Goal: Task Accomplishment & Management: Manage account settings

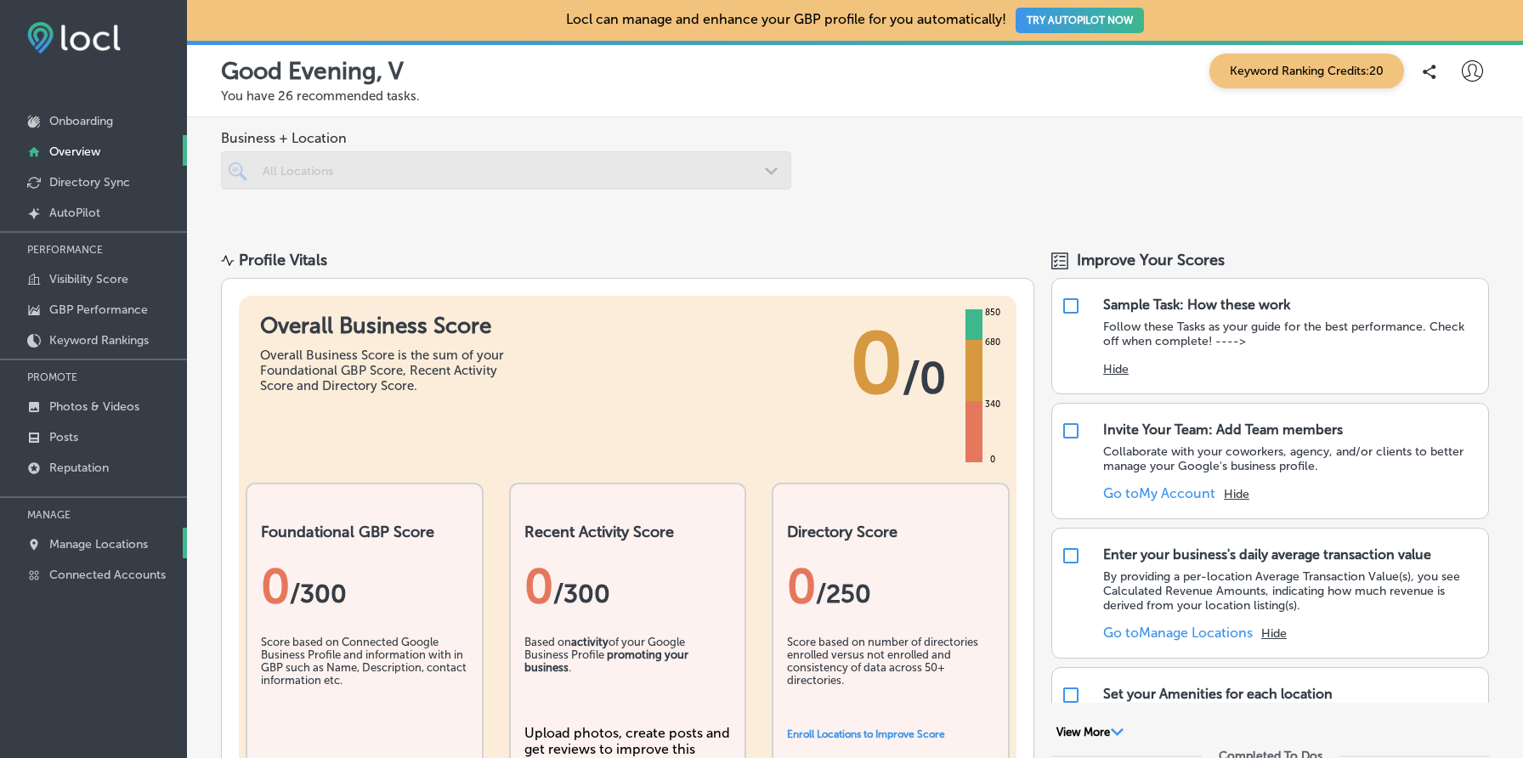
click at [120, 537] on p "Manage Locations" at bounding box center [98, 544] width 99 height 14
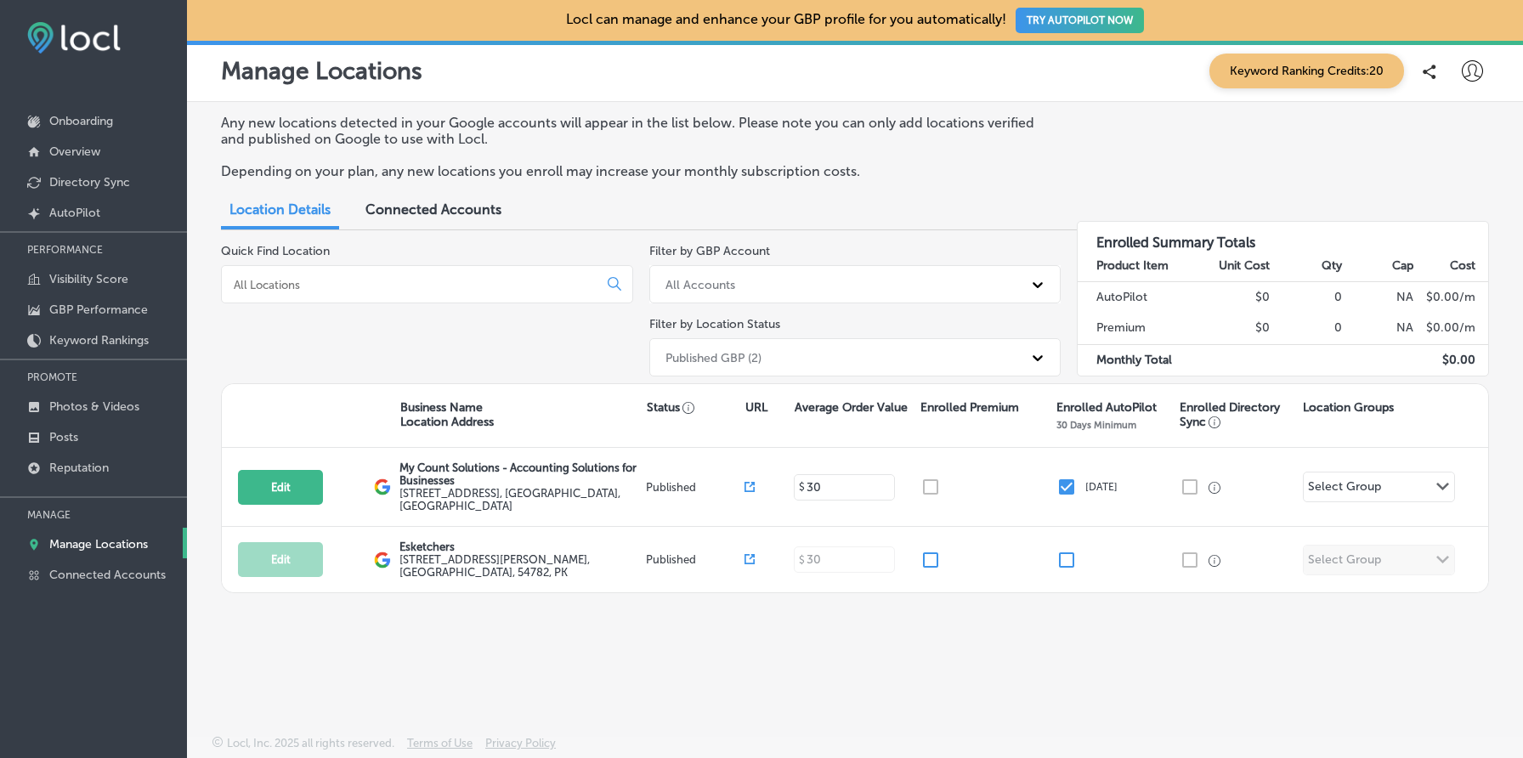
click at [1475, 71] on icon at bounding box center [1472, 70] width 21 height 21
click at [1446, 129] on p "My Account" at bounding box center [1448, 132] width 76 height 20
select select "US"
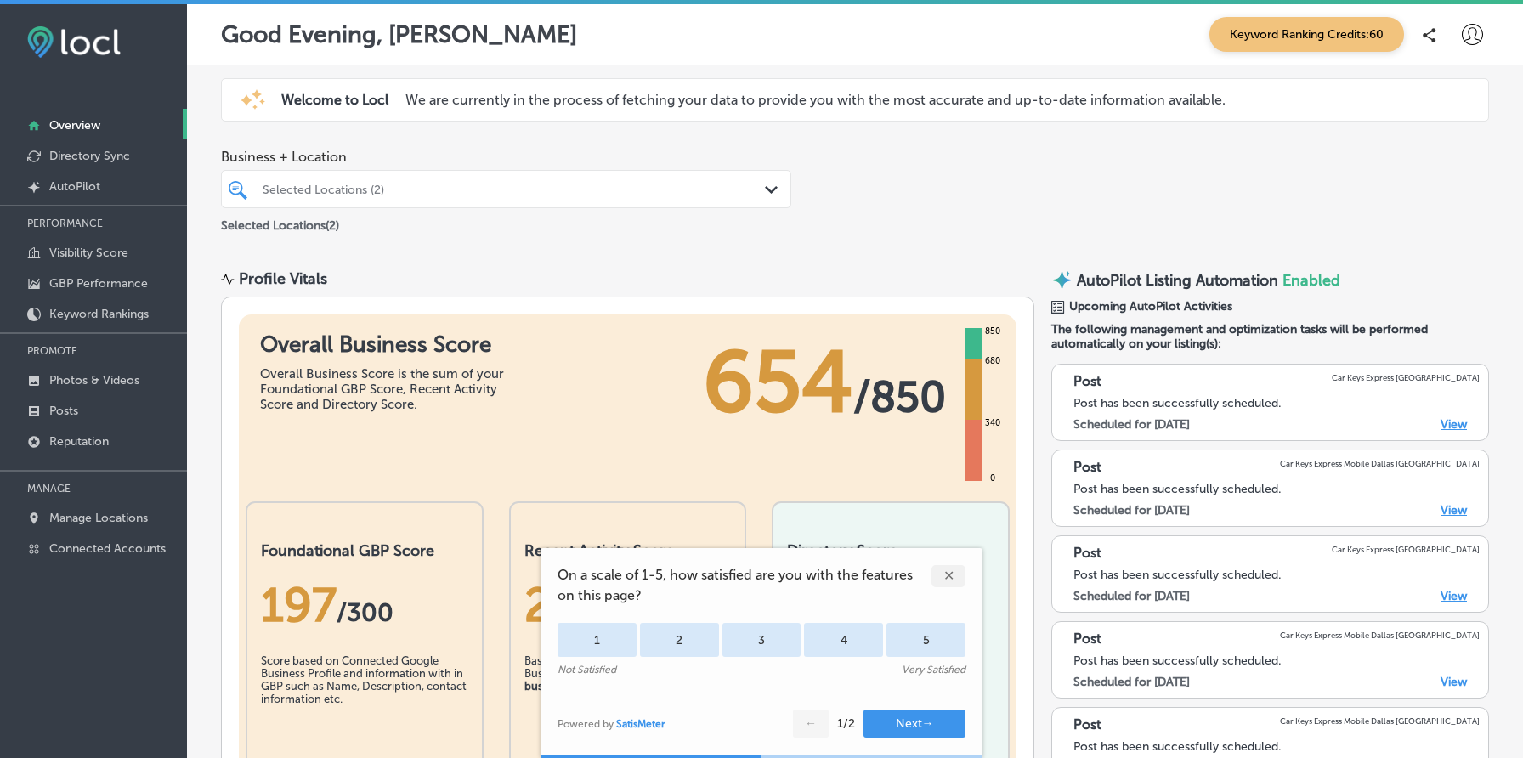
click at [956, 573] on div "✕" at bounding box center [948, 576] width 34 height 22
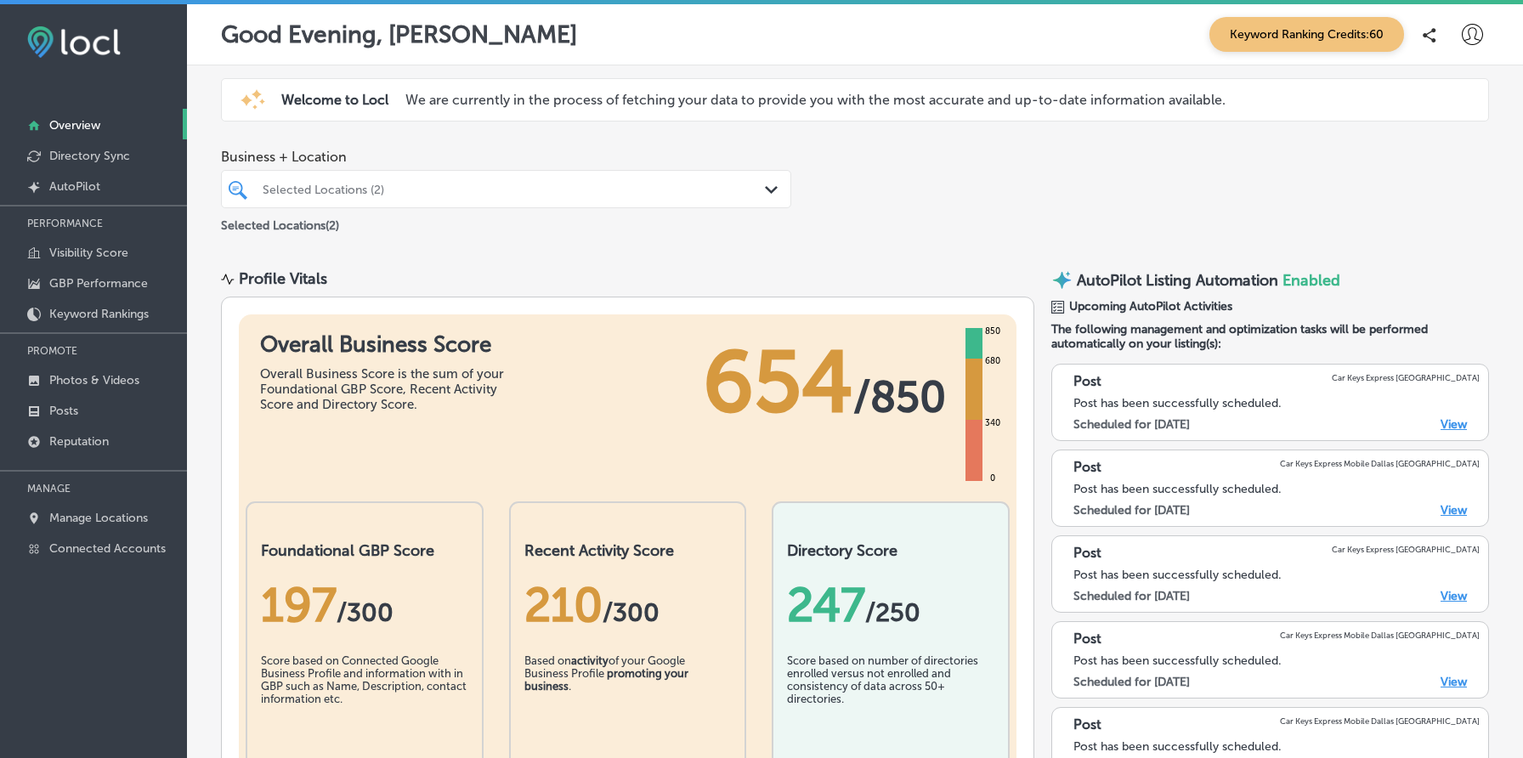
click at [1474, 31] on icon at bounding box center [1472, 34] width 21 height 21
click at [1444, 87] on p "My Account" at bounding box center [1448, 96] width 76 height 20
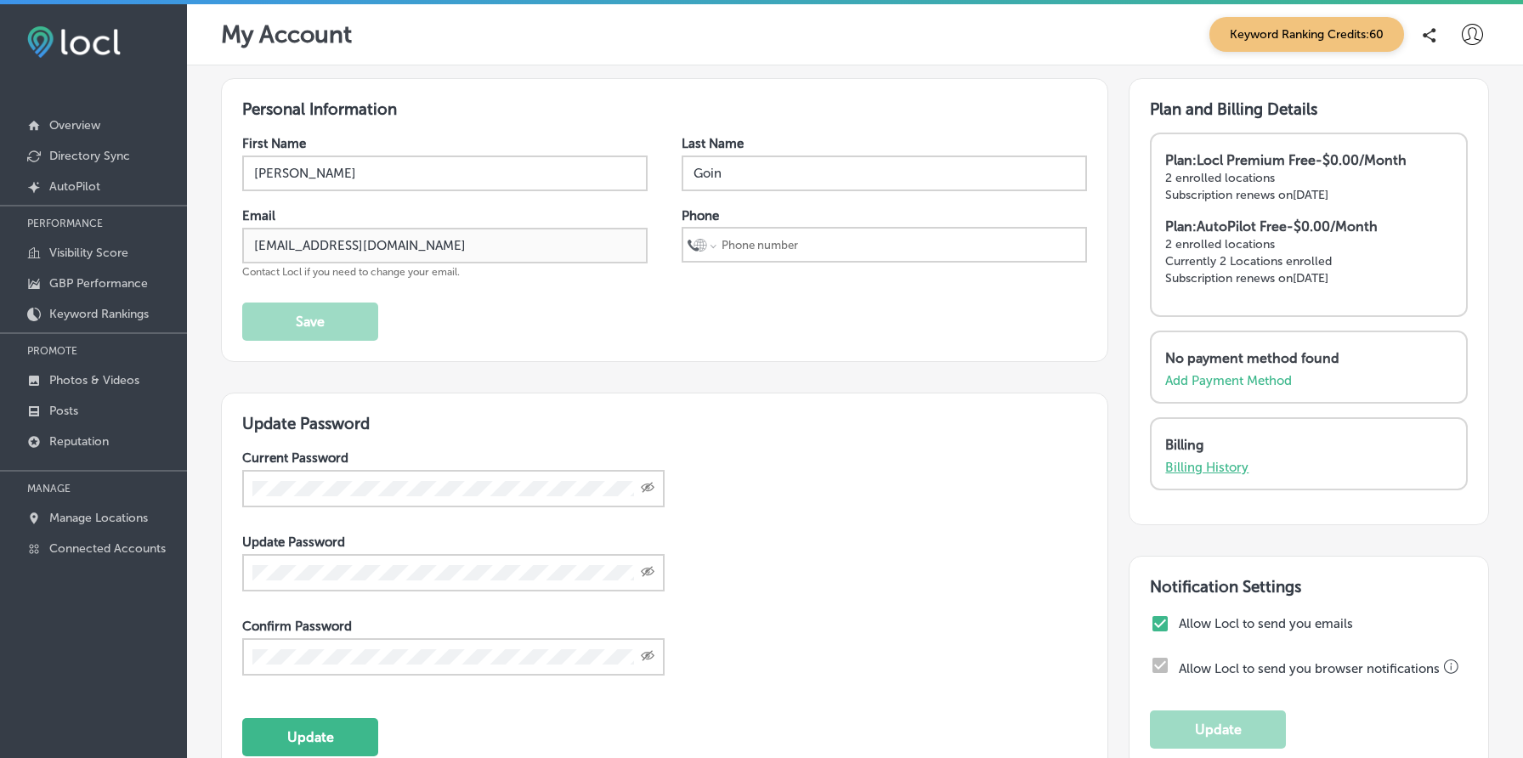
click at [1209, 462] on p "Billing History" at bounding box center [1206, 467] width 83 height 15
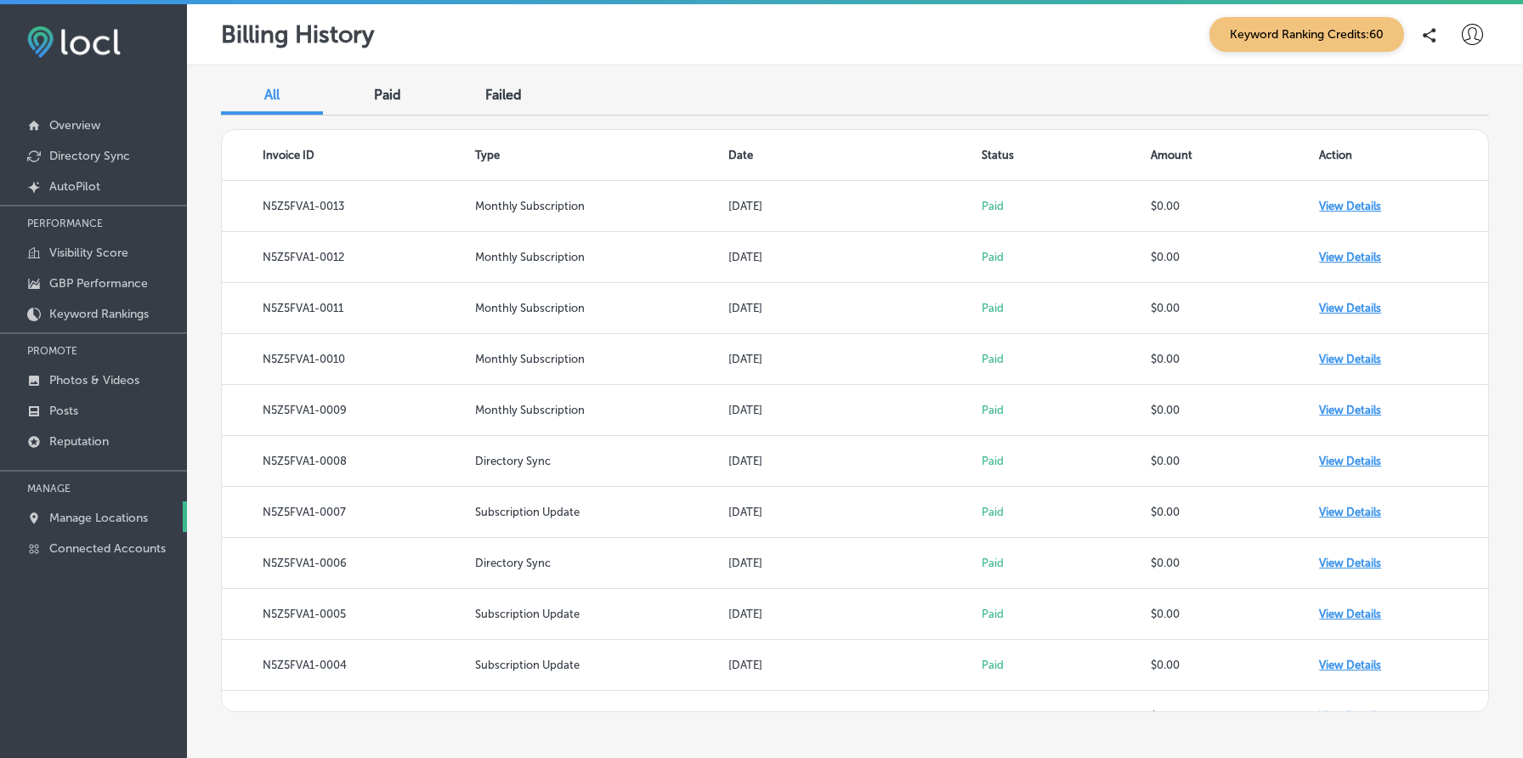
click at [118, 506] on link "Manage Locations" at bounding box center [93, 516] width 187 height 31
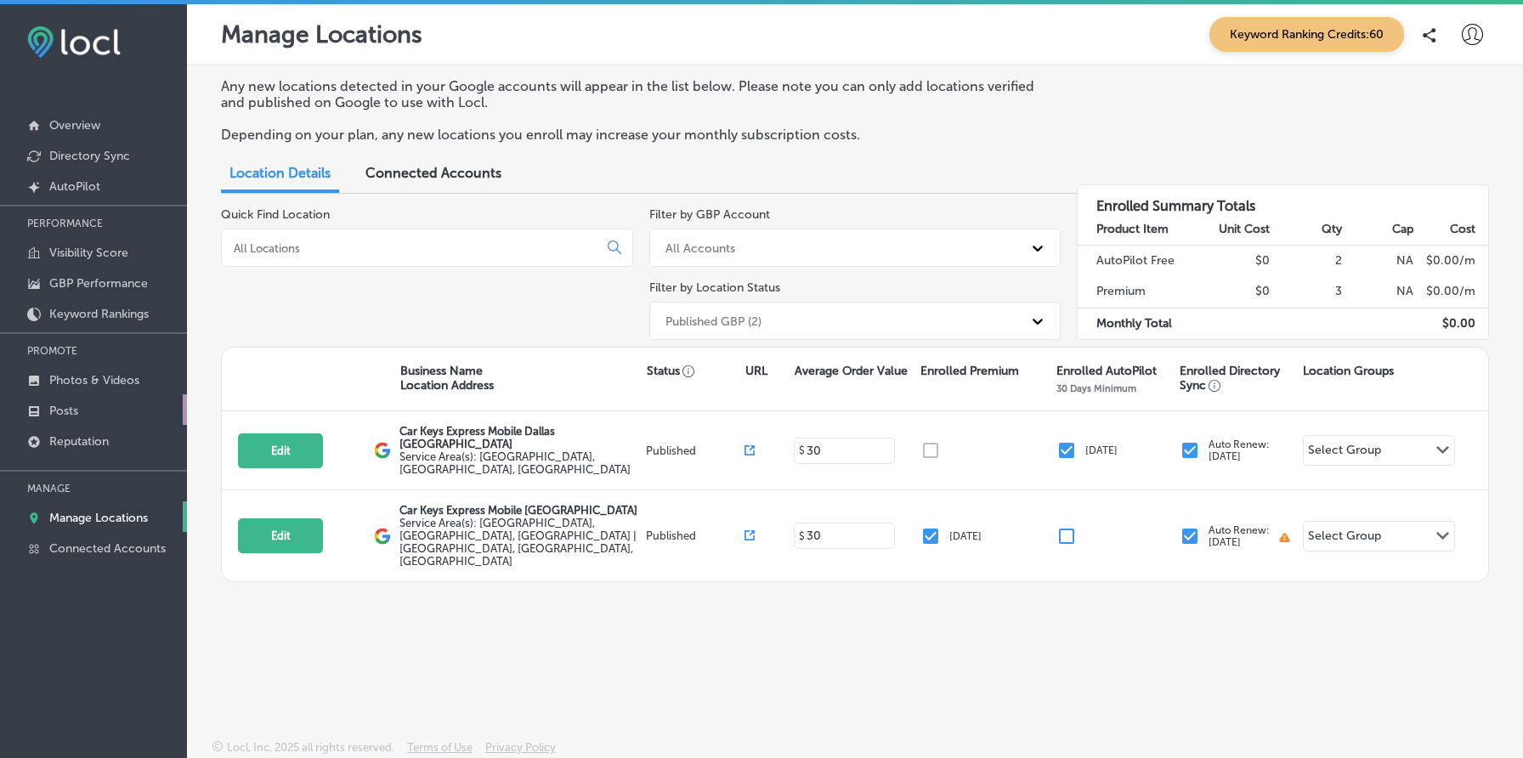
click at [123, 398] on link "Posts" at bounding box center [93, 409] width 187 height 31
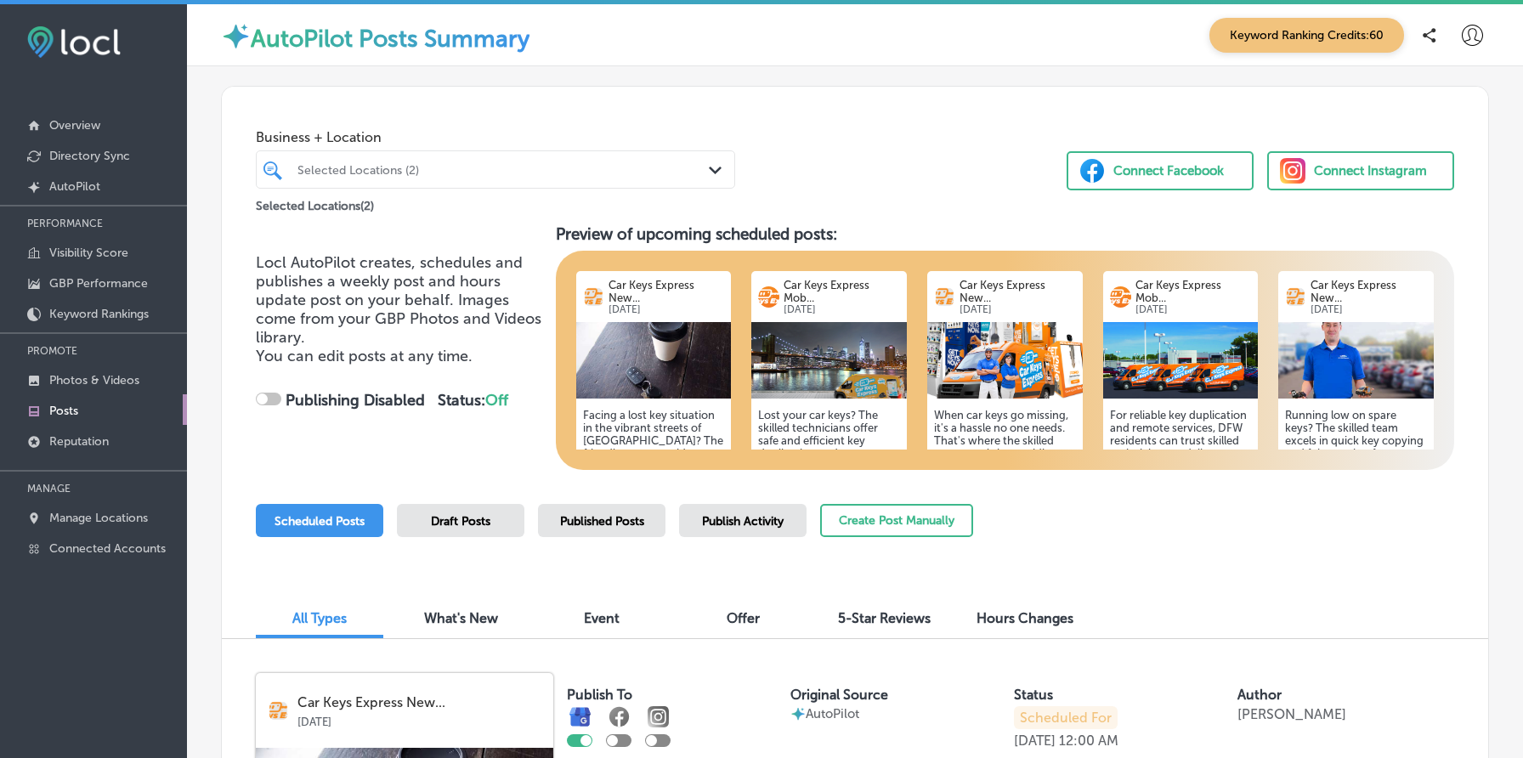
checkbox input "true"
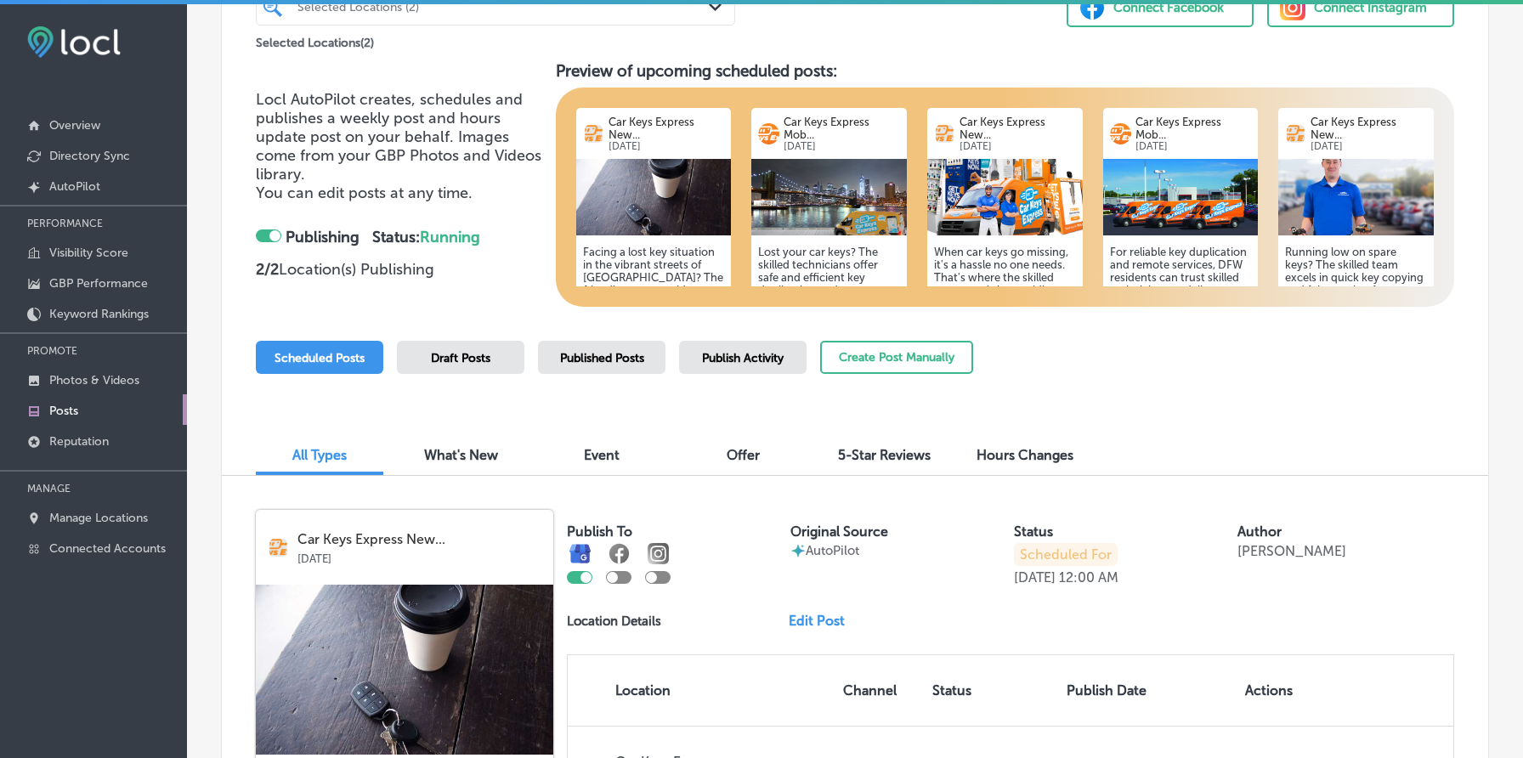
scroll to position [140, 0]
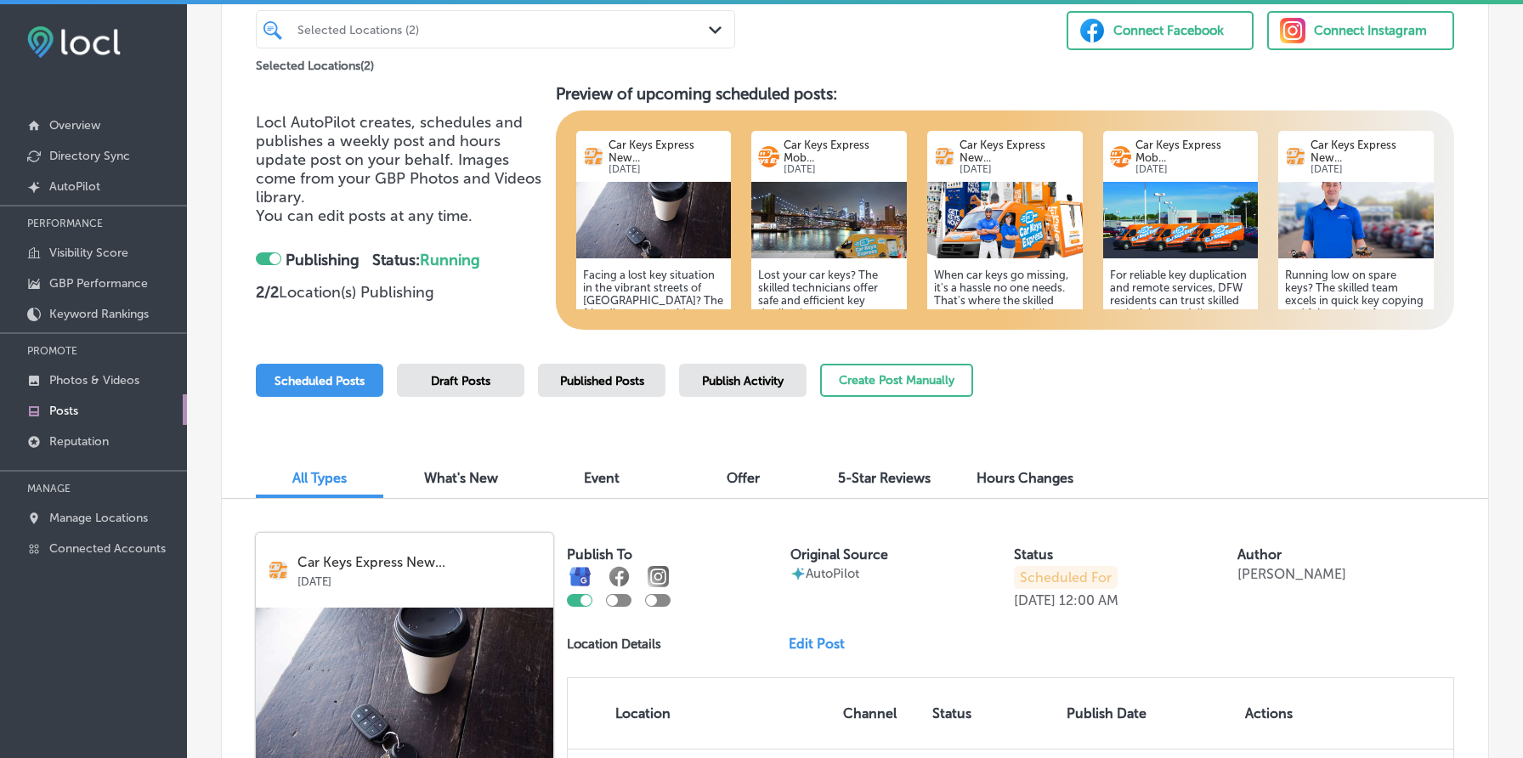
click at [663, 205] on img at bounding box center [654, 220] width 156 height 76
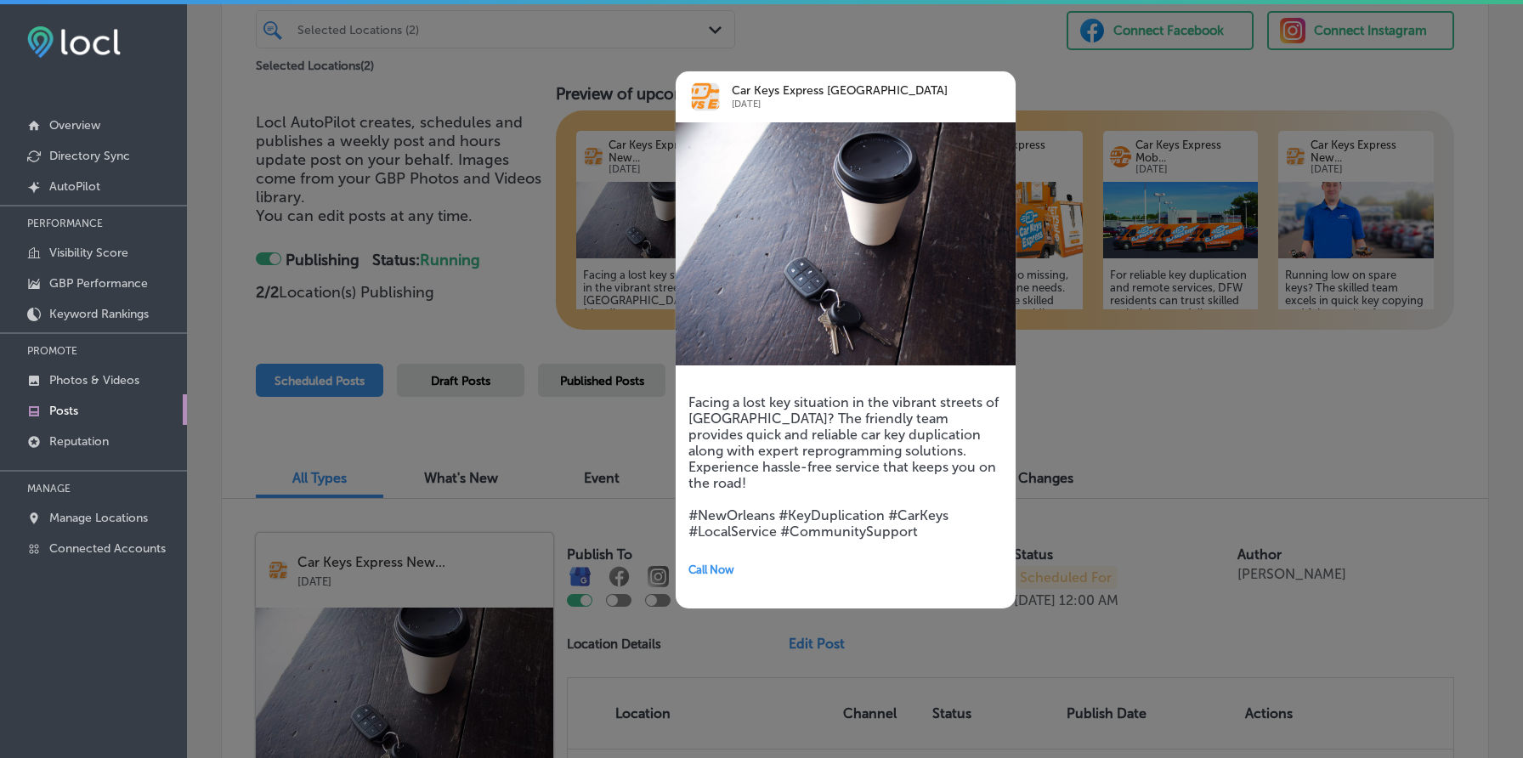
click at [478, 449] on div at bounding box center [761, 379] width 1523 height 758
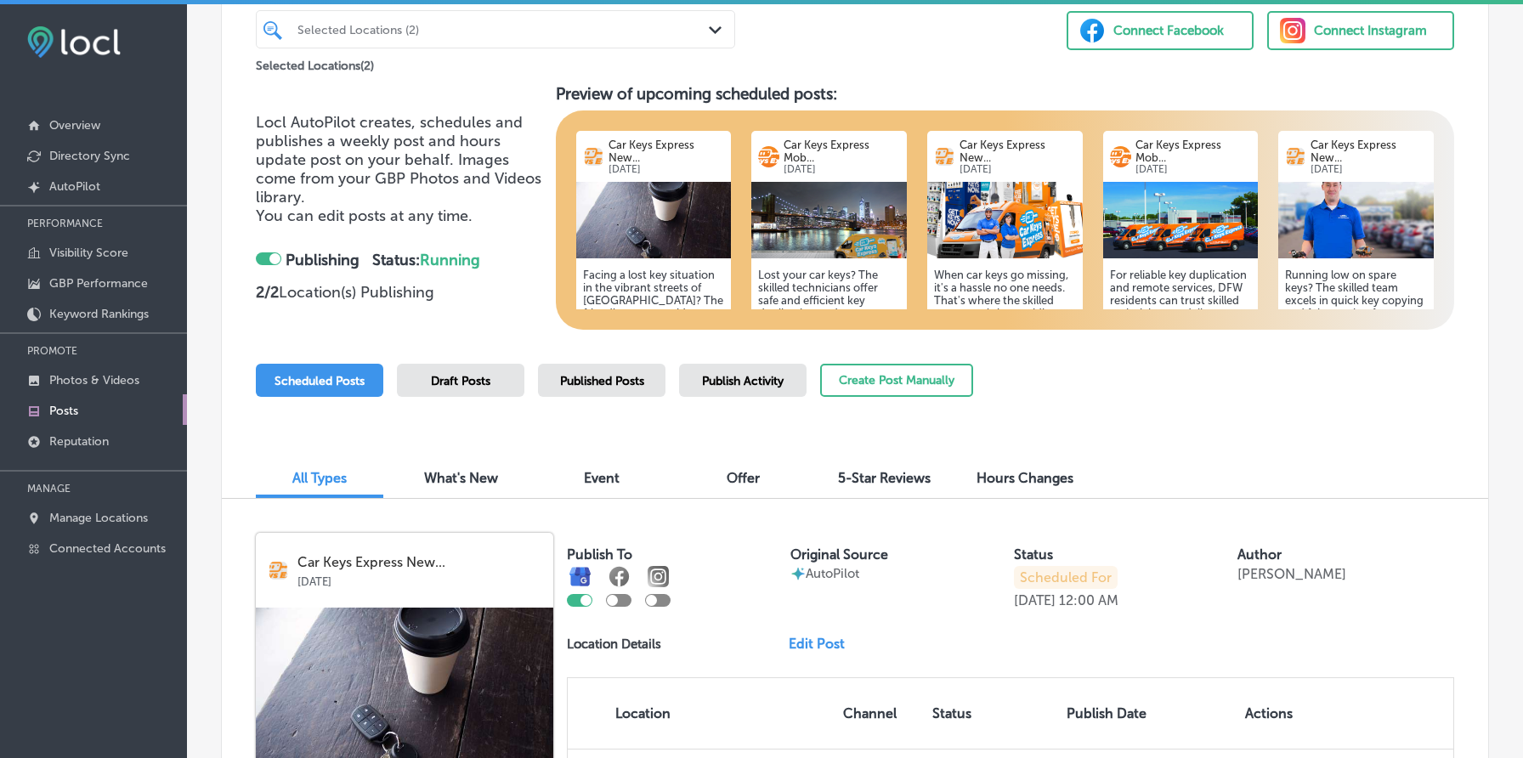
click at [827, 238] on img at bounding box center [829, 220] width 156 height 76
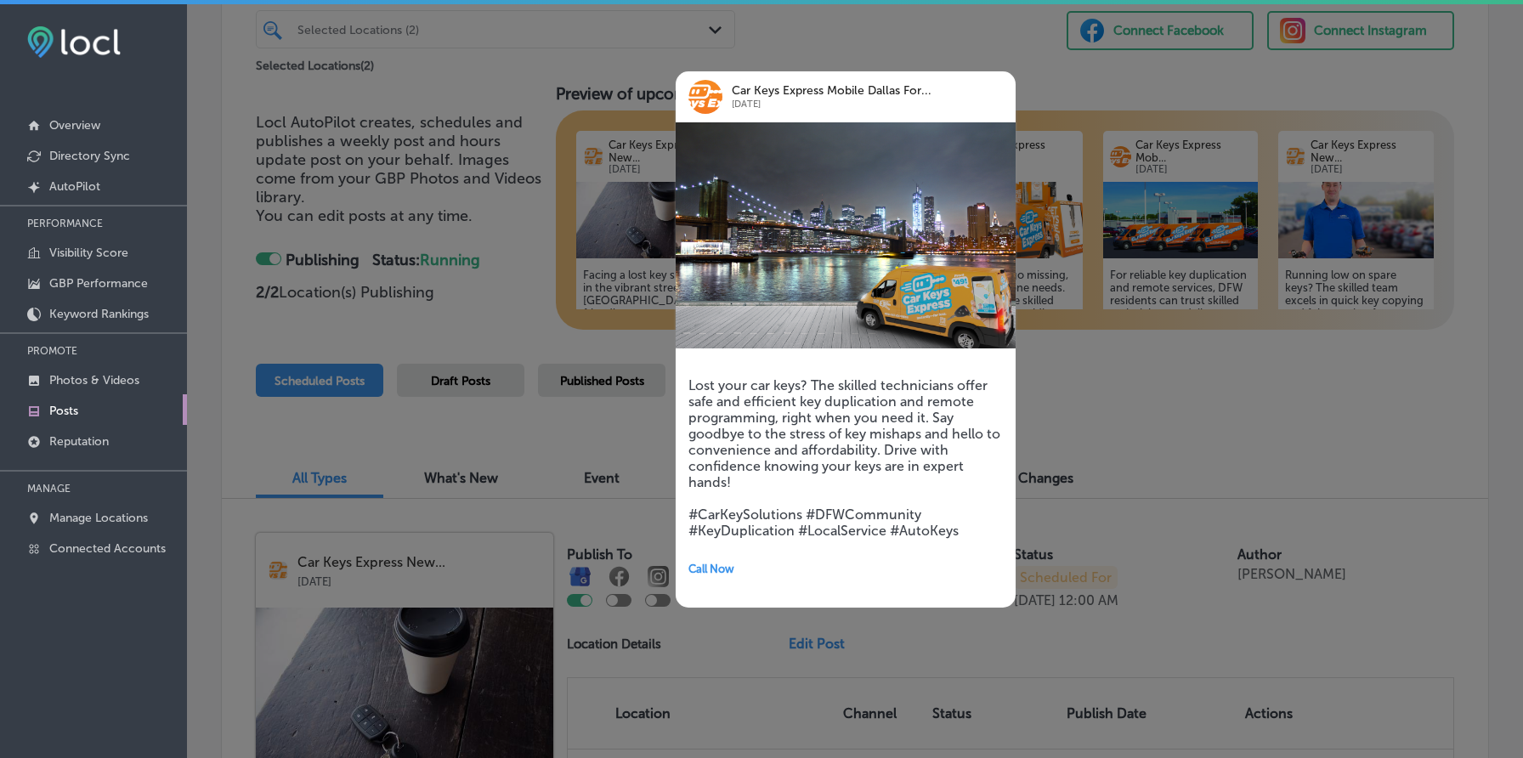
click at [548, 359] on div at bounding box center [761, 379] width 1523 height 758
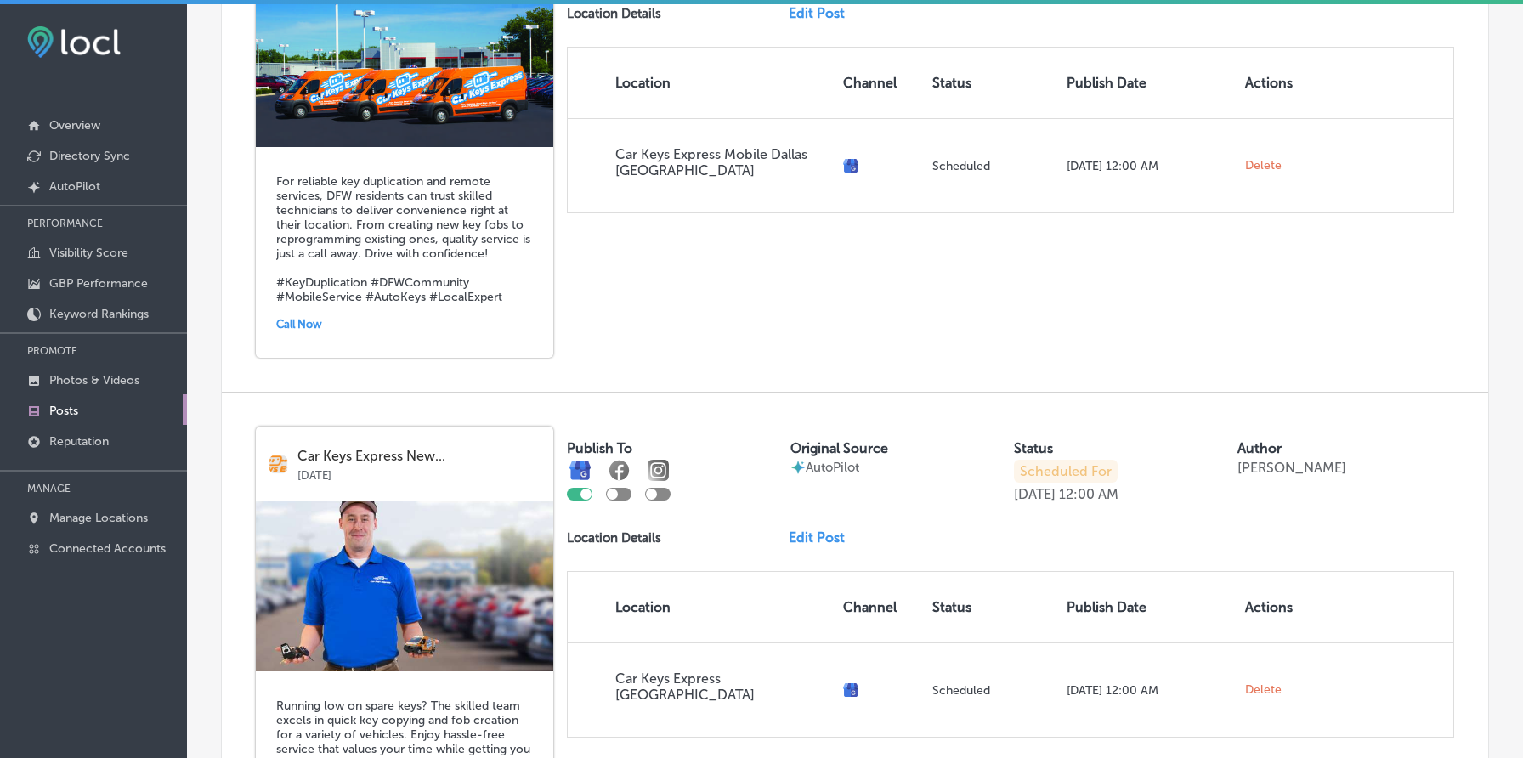
scroll to position [2351, 0]
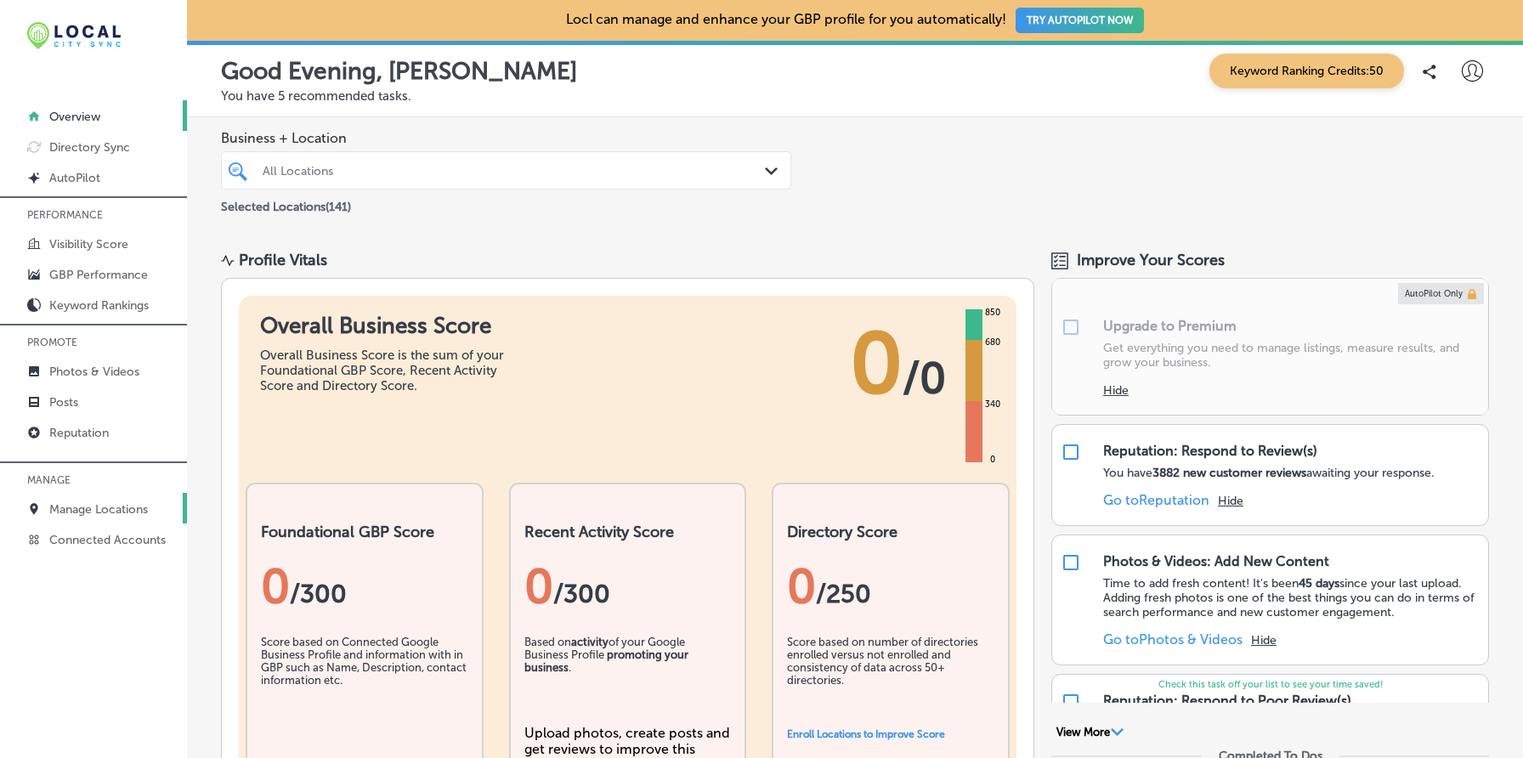
click at [108, 504] on p "Manage Locations" at bounding box center [98, 509] width 99 height 14
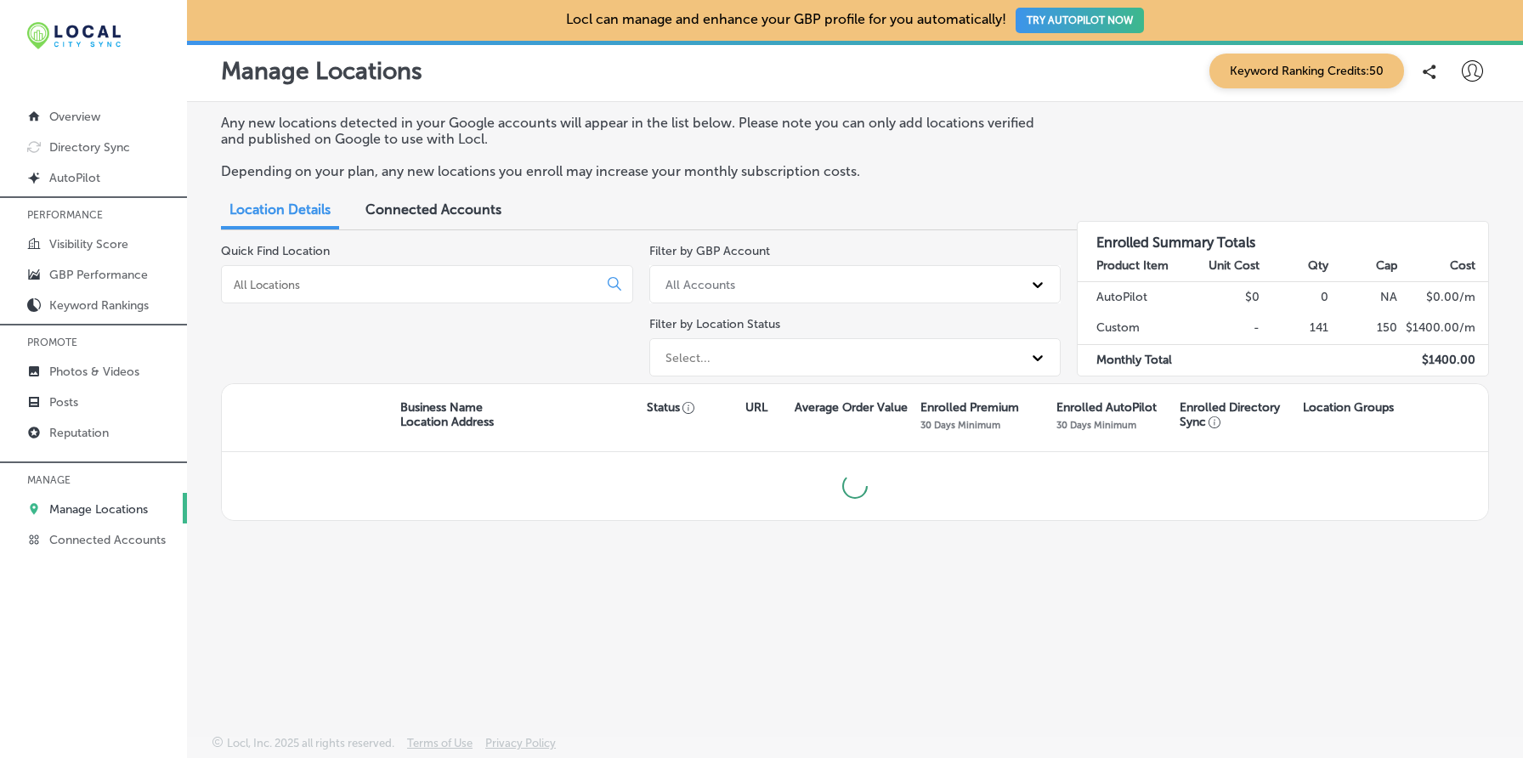
click at [1468, 71] on icon at bounding box center [1472, 70] width 21 height 21
click at [1447, 123] on p "My Account" at bounding box center [1448, 132] width 76 height 20
select select "US"
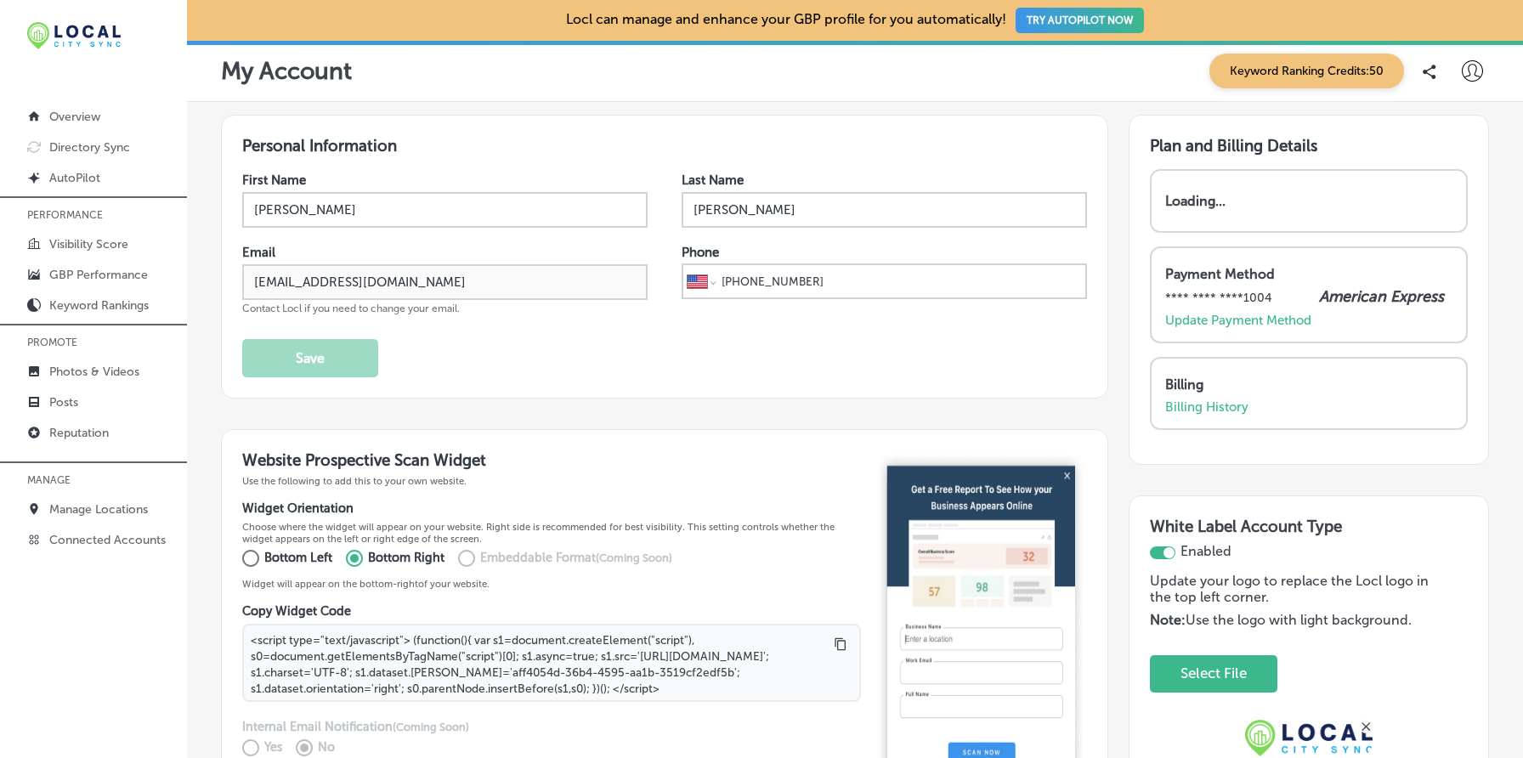
click at [1240, 393] on div "Billing Billing History" at bounding box center [1308, 395] width 287 height 38
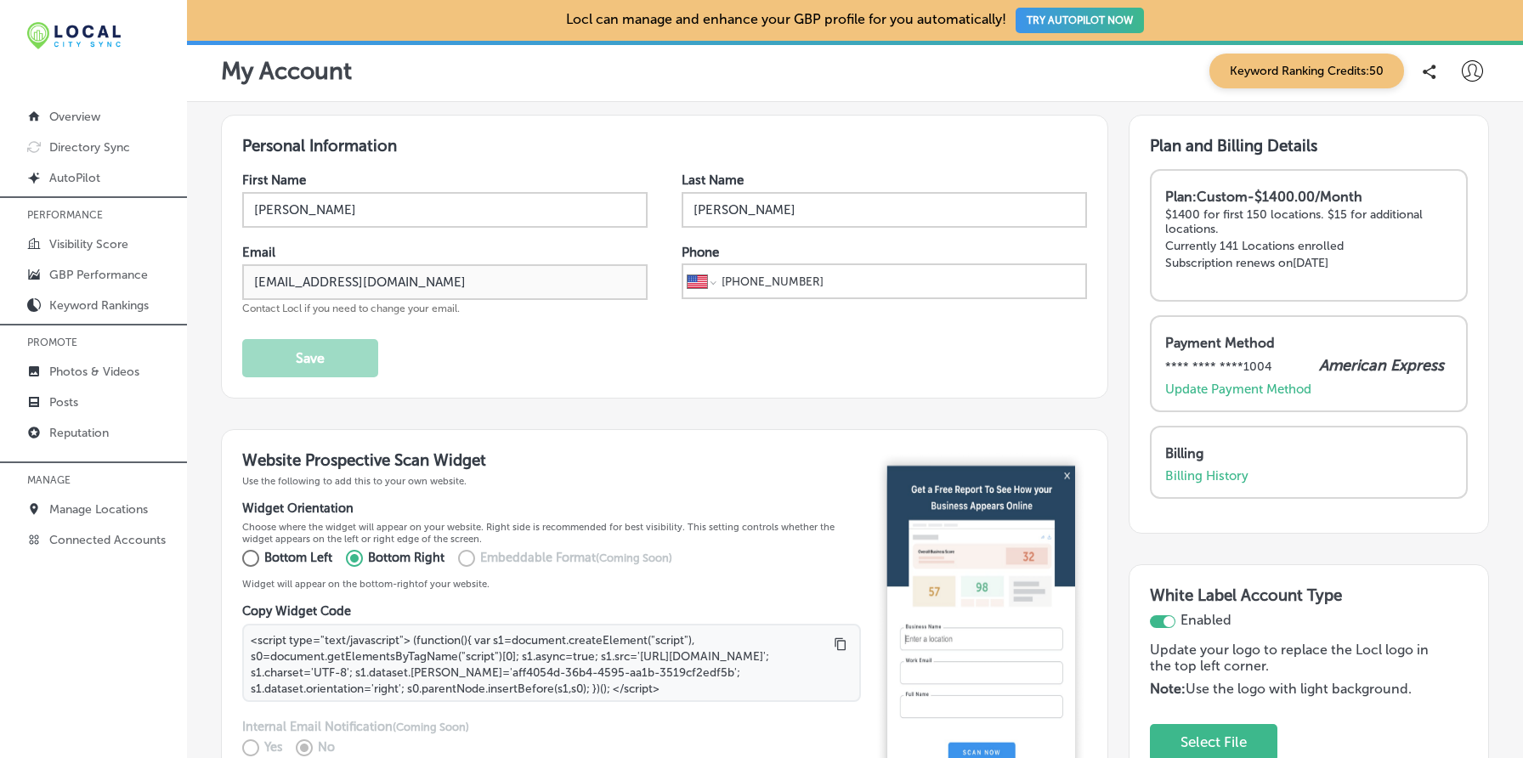
click at [1236, 396] on div "Payment Method **** **** **** 1004 American Express Update Payment Method" at bounding box center [1309, 363] width 318 height 97
click at [1219, 478] on p "Billing History" at bounding box center [1206, 475] width 83 height 15
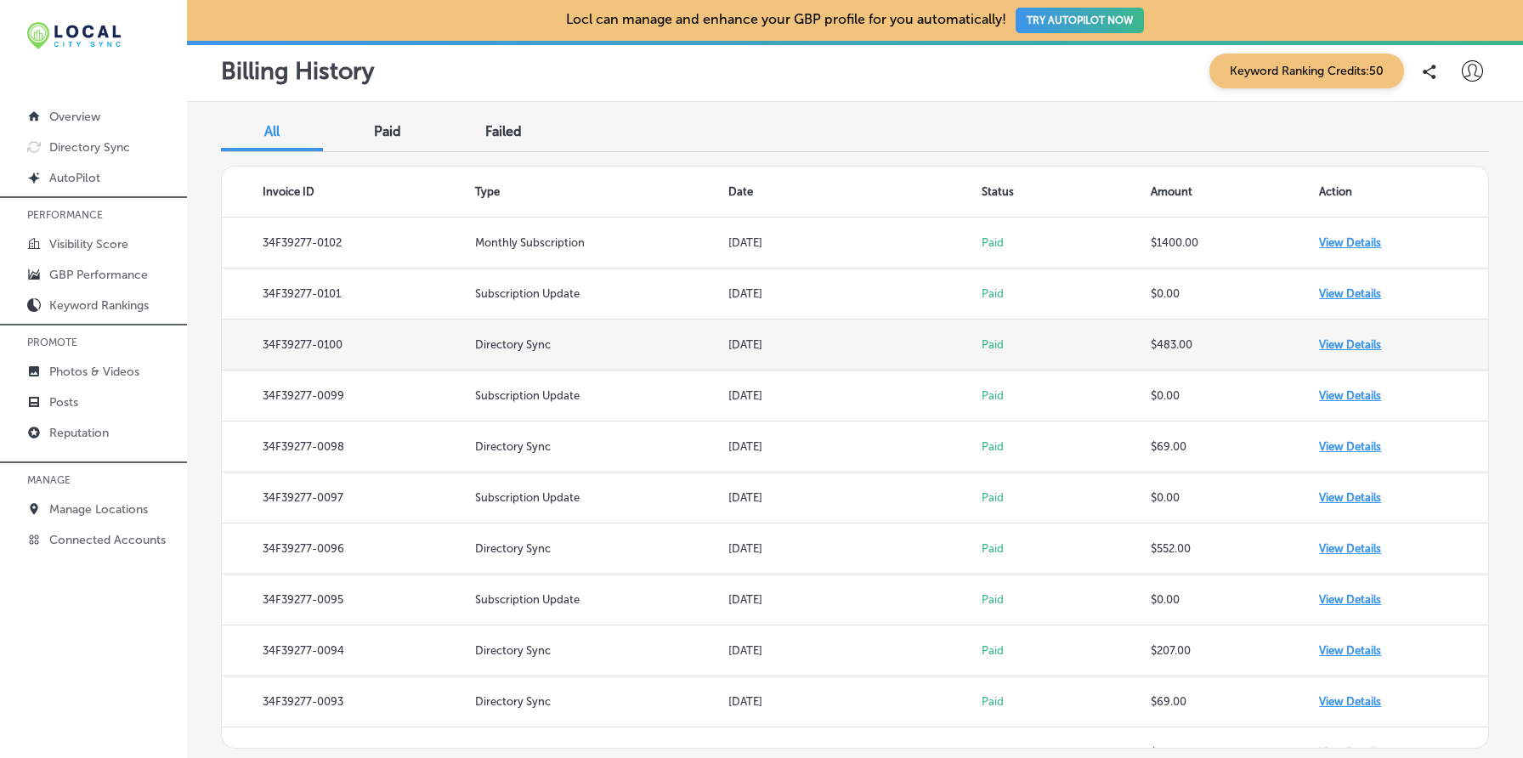
click at [1354, 337] on td "View Details" at bounding box center [1403, 345] width 169 height 51
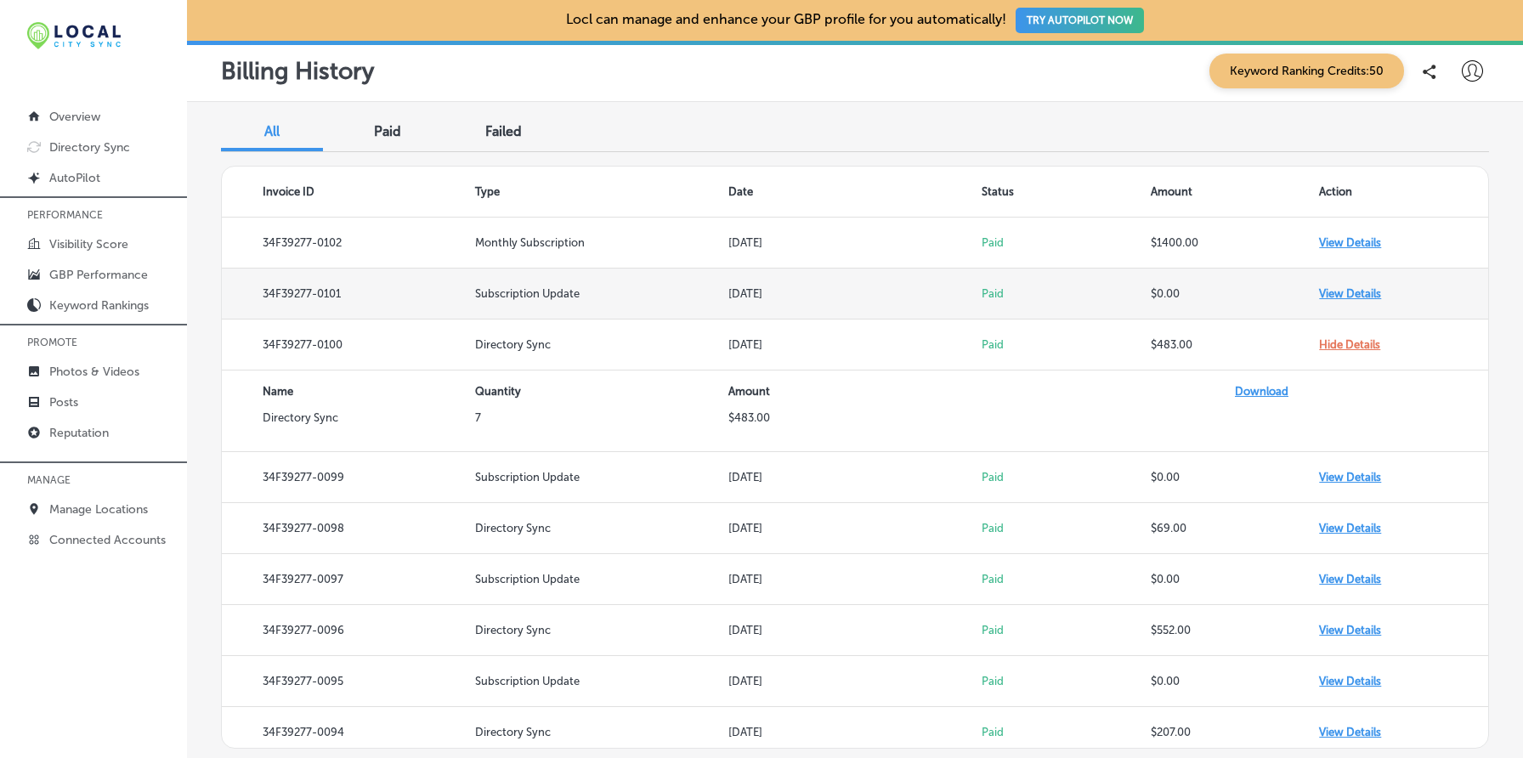
click at [1351, 291] on td "View Details" at bounding box center [1403, 294] width 169 height 51
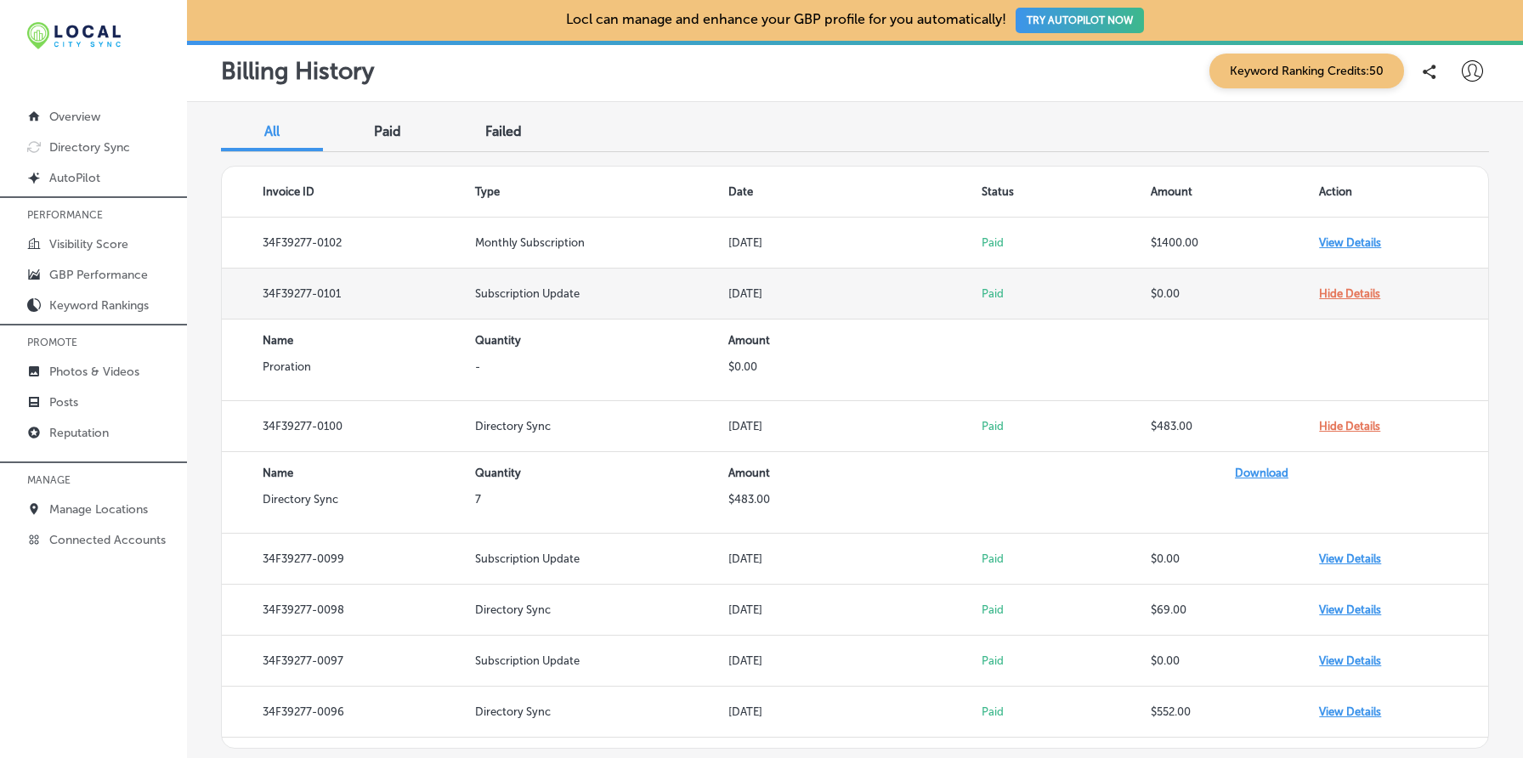
click at [1351, 291] on td "Hide Details" at bounding box center [1403, 294] width 169 height 51
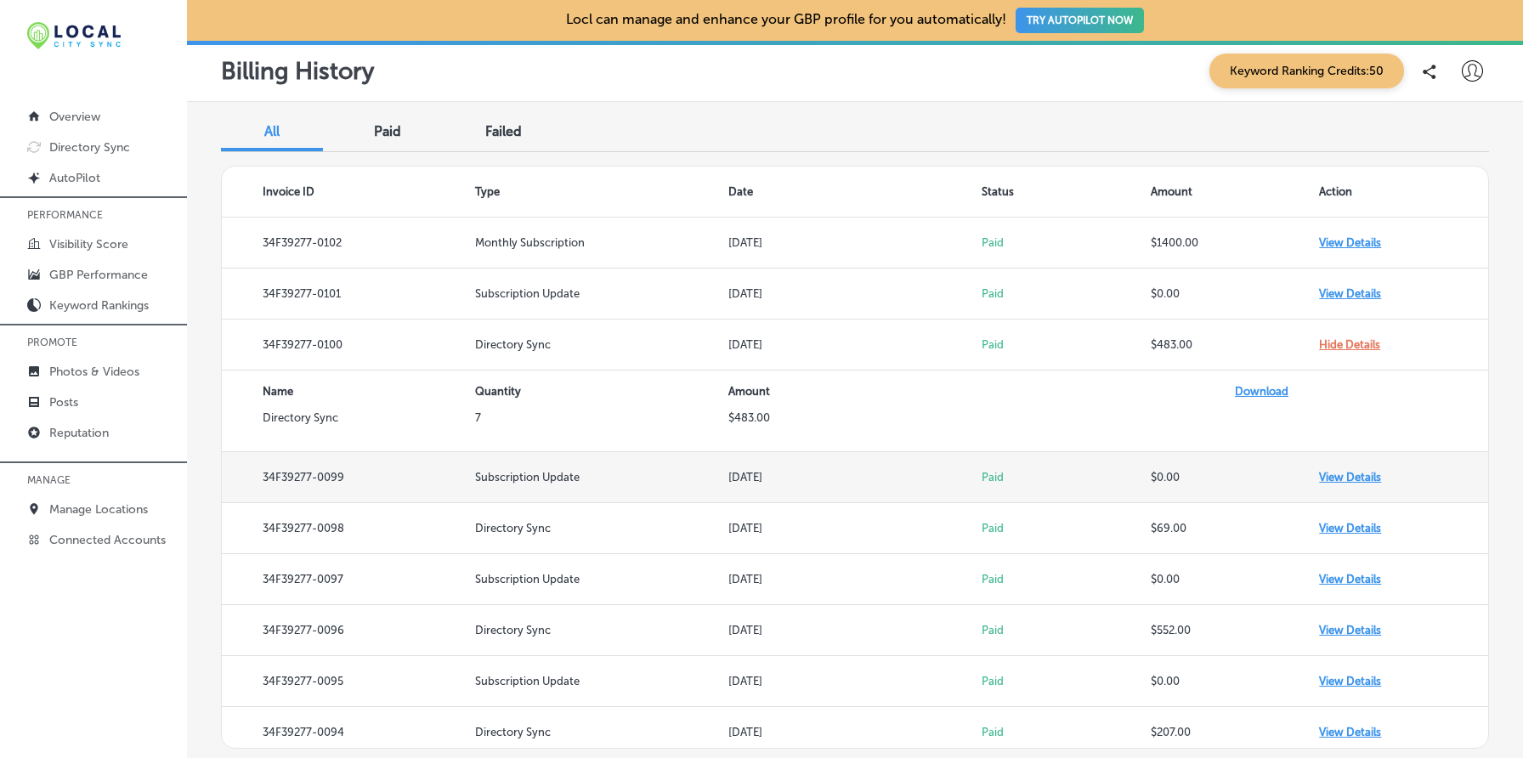
click at [1357, 476] on td "View Details" at bounding box center [1403, 477] width 169 height 51
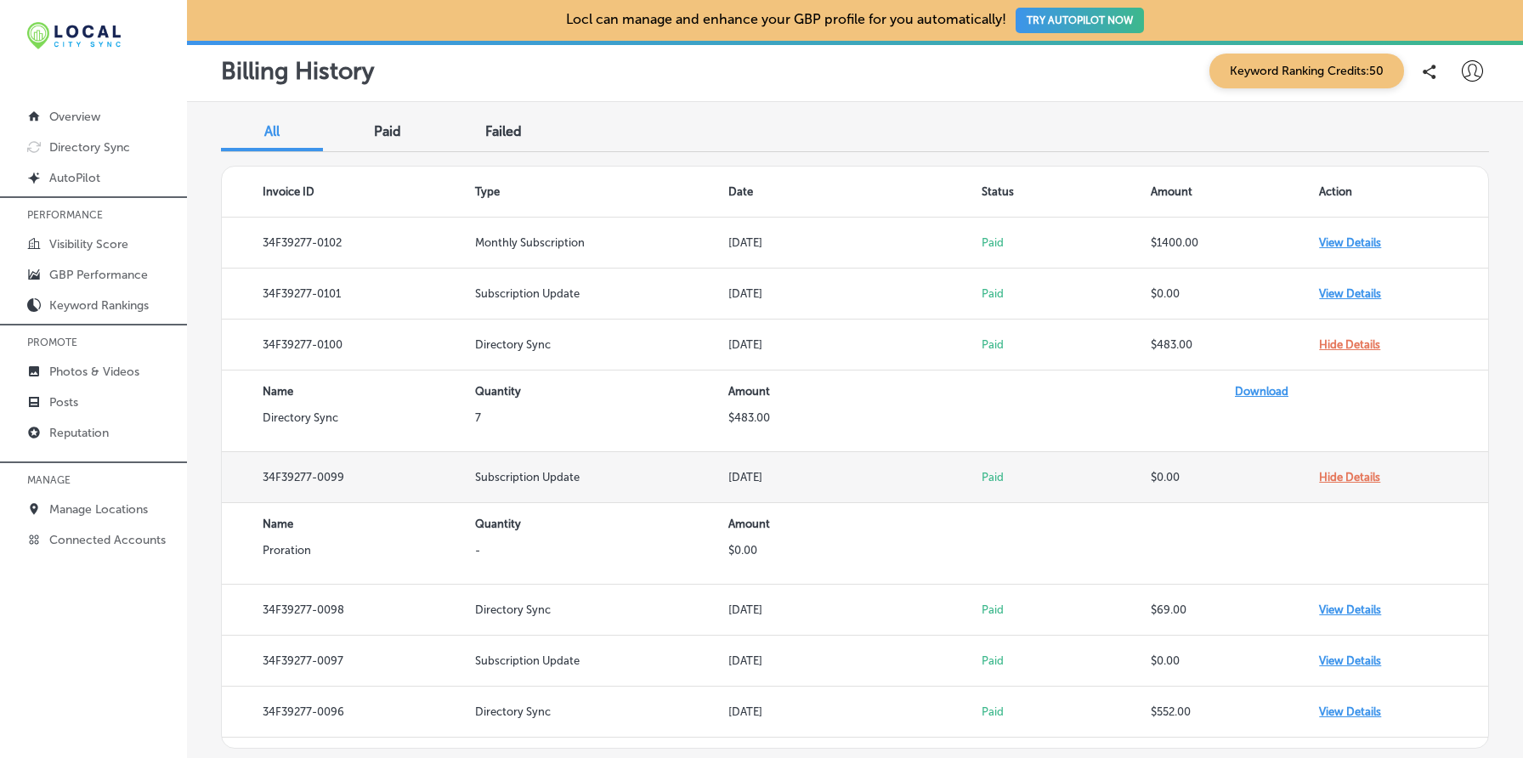
click at [1357, 476] on td "Hide Details" at bounding box center [1403, 477] width 169 height 51
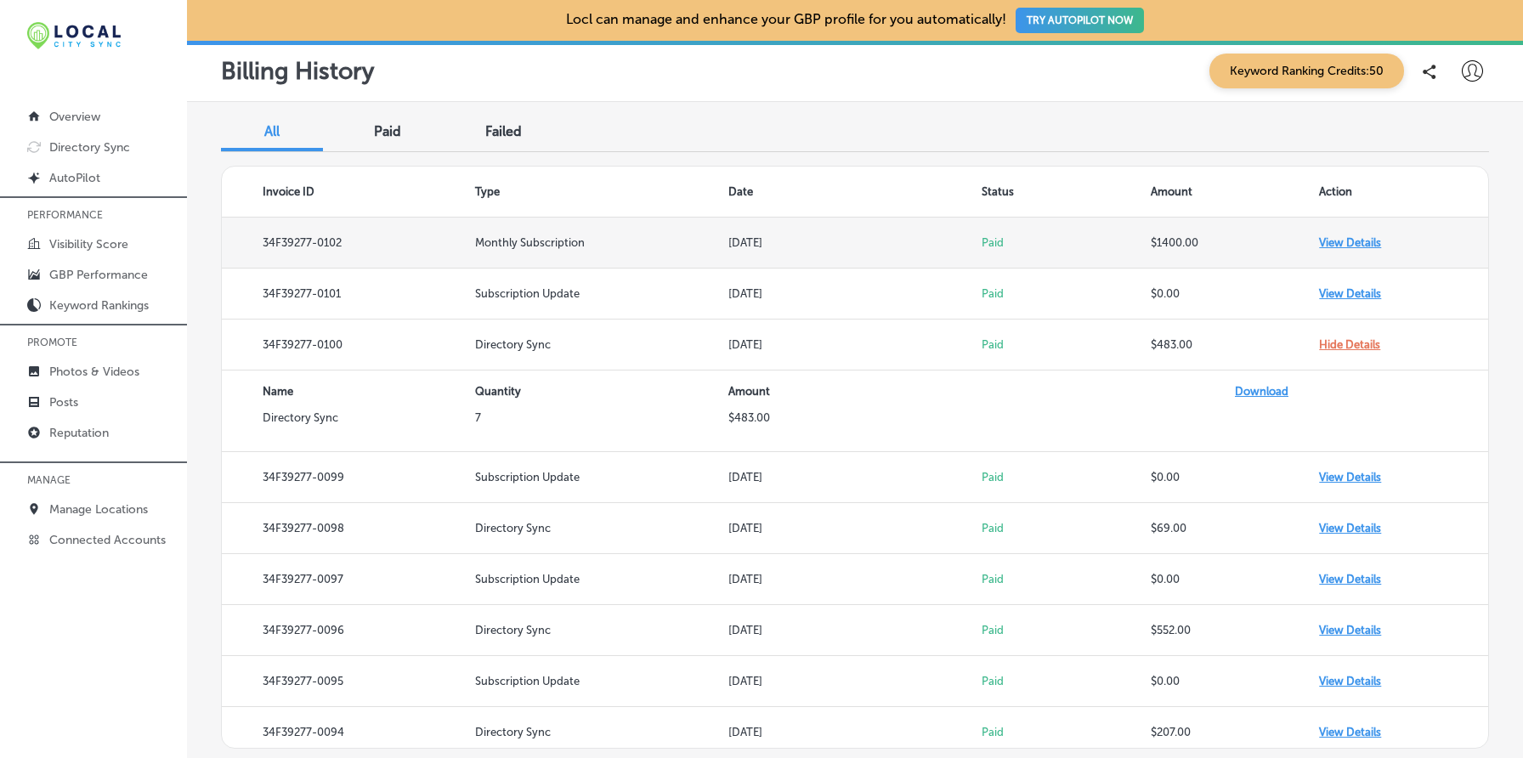
click at [1338, 245] on td "View Details" at bounding box center [1403, 243] width 169 height 51
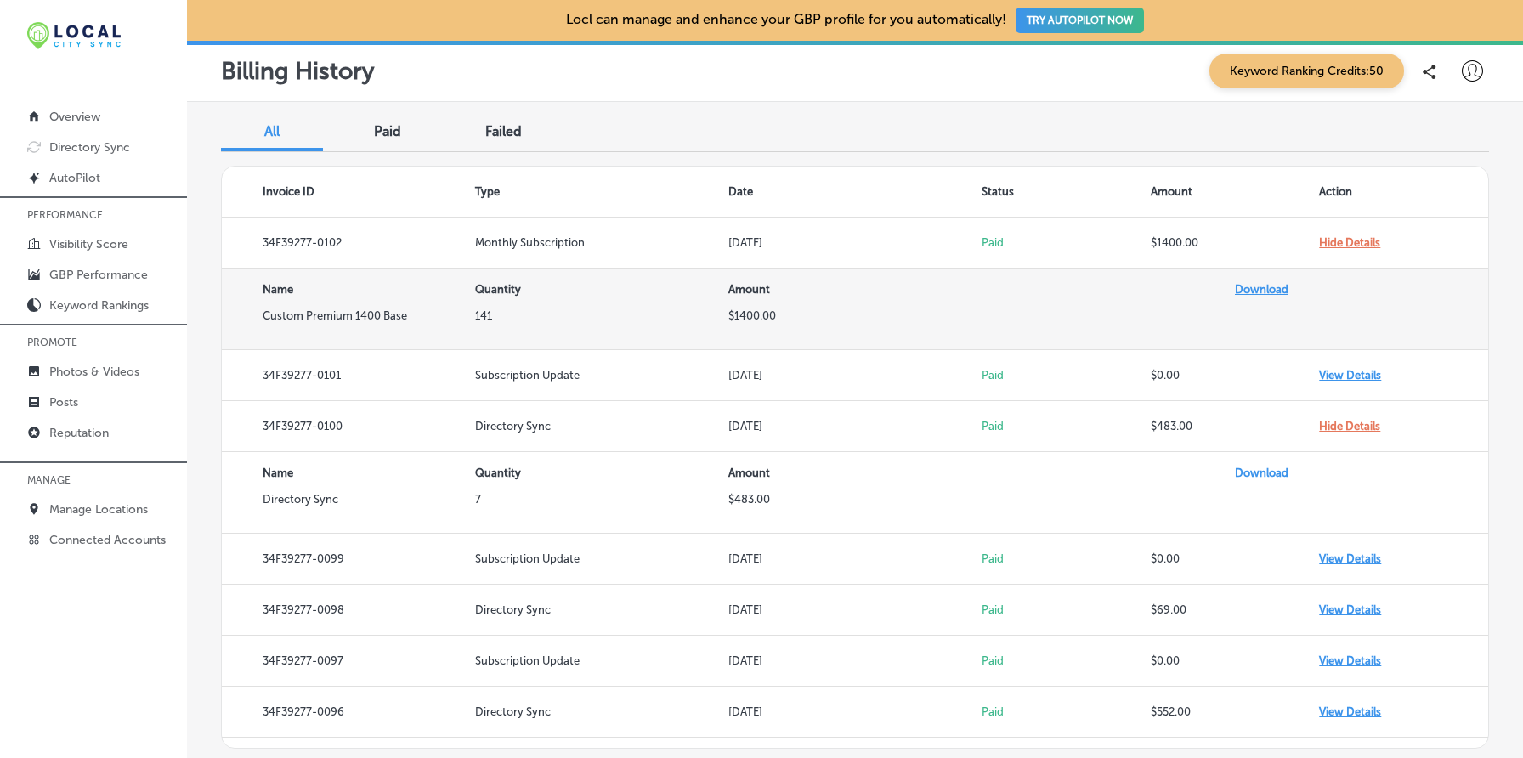
click at [1264, 287] on link "Download" at bounding box center [1262, 289] width 54 height 13
